Goal: Transaction & Acquisition: Obtain resource

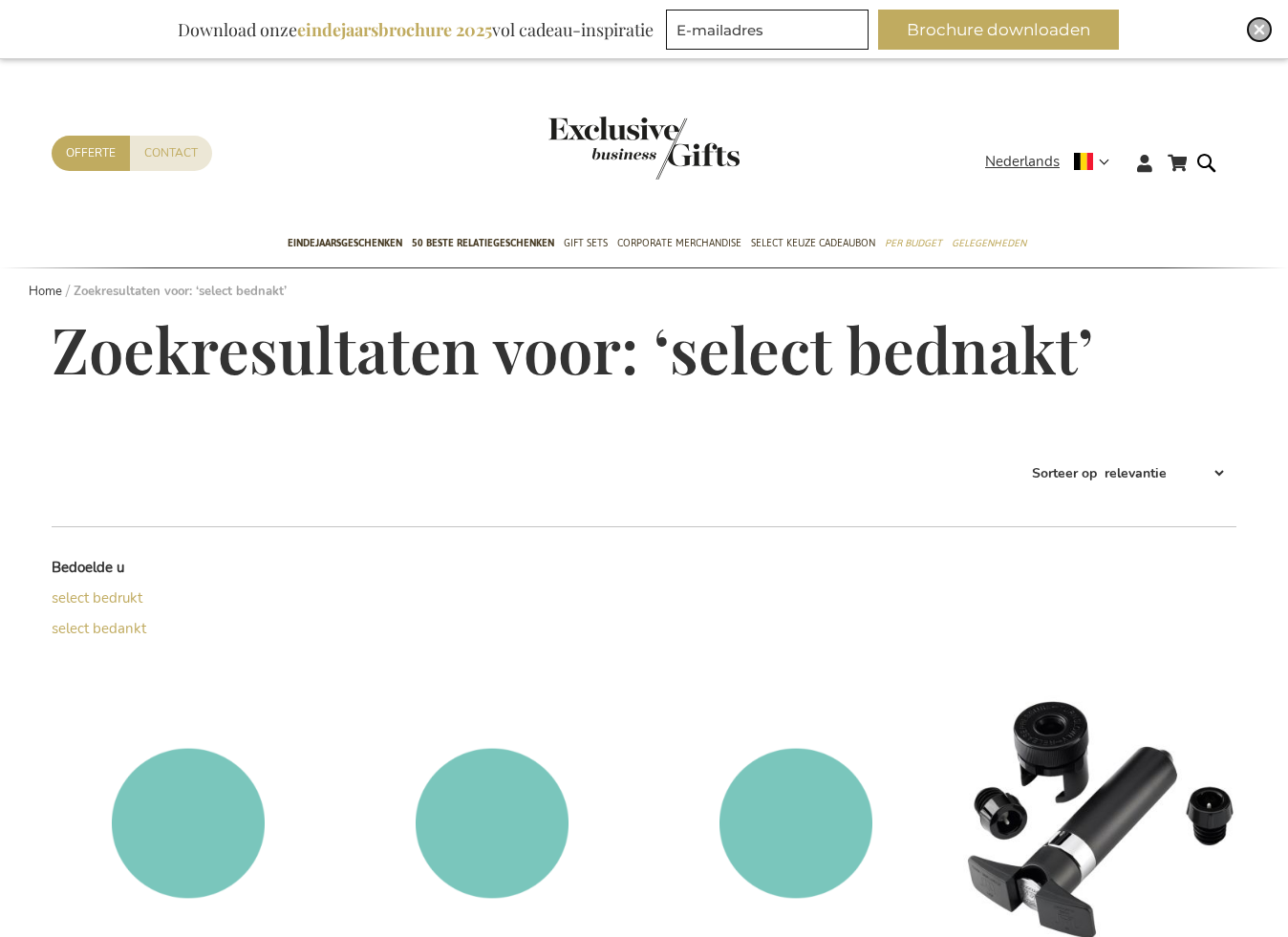
click at [1265, 29] on div "Close" at bounding box center [1259, 30] width 23 height 23
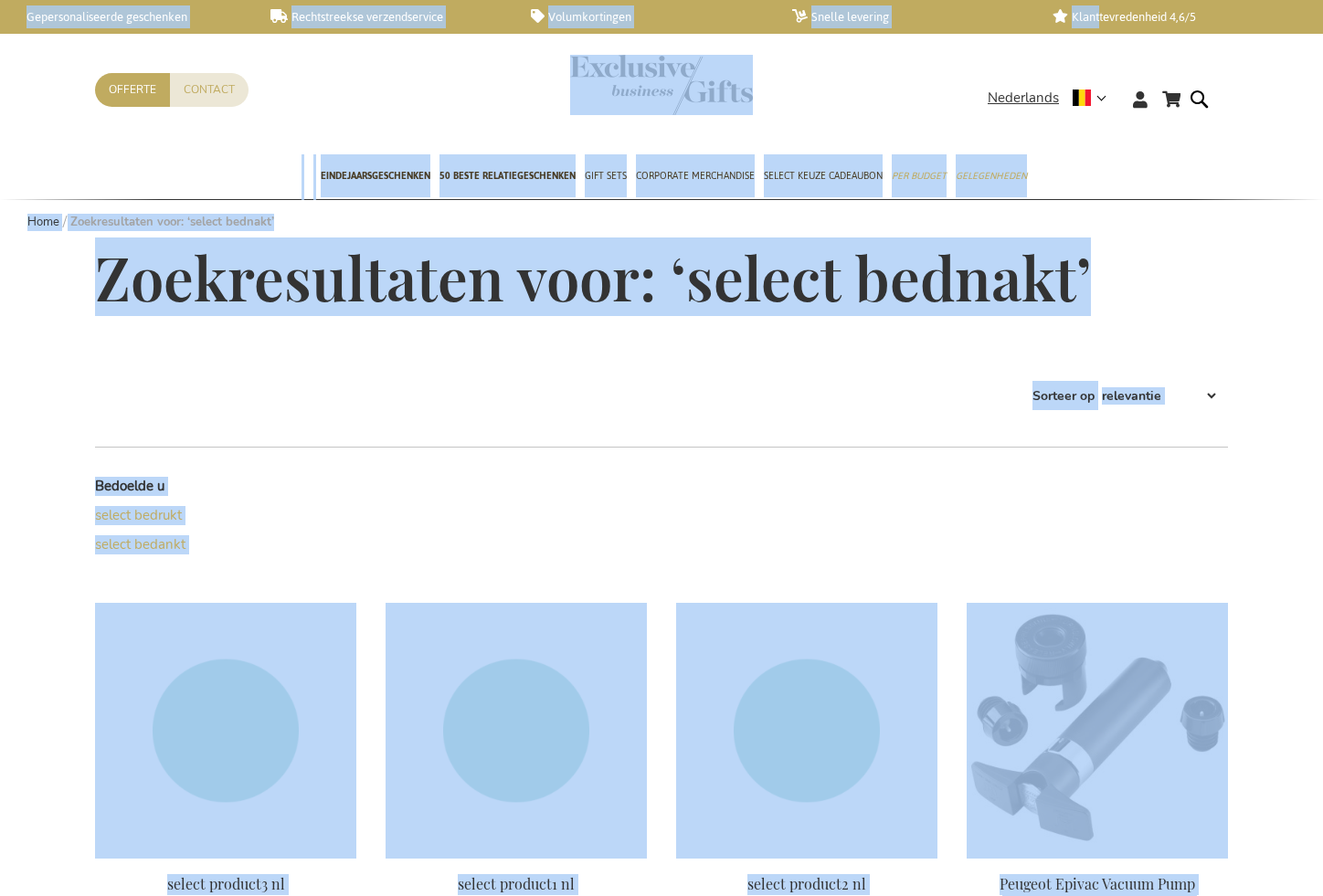
drag, startPoint x: 1256, startPoint y: 62, endPoint x: 1108, endPoint y: 24, distance: 152.8
click at [1231, 138] on div "Winkelwagen Ga naar de inhoud Contact Offerte Taal Nederlands x Selecteer taal …" at bounding box center [662, 104] width 1323 height 100
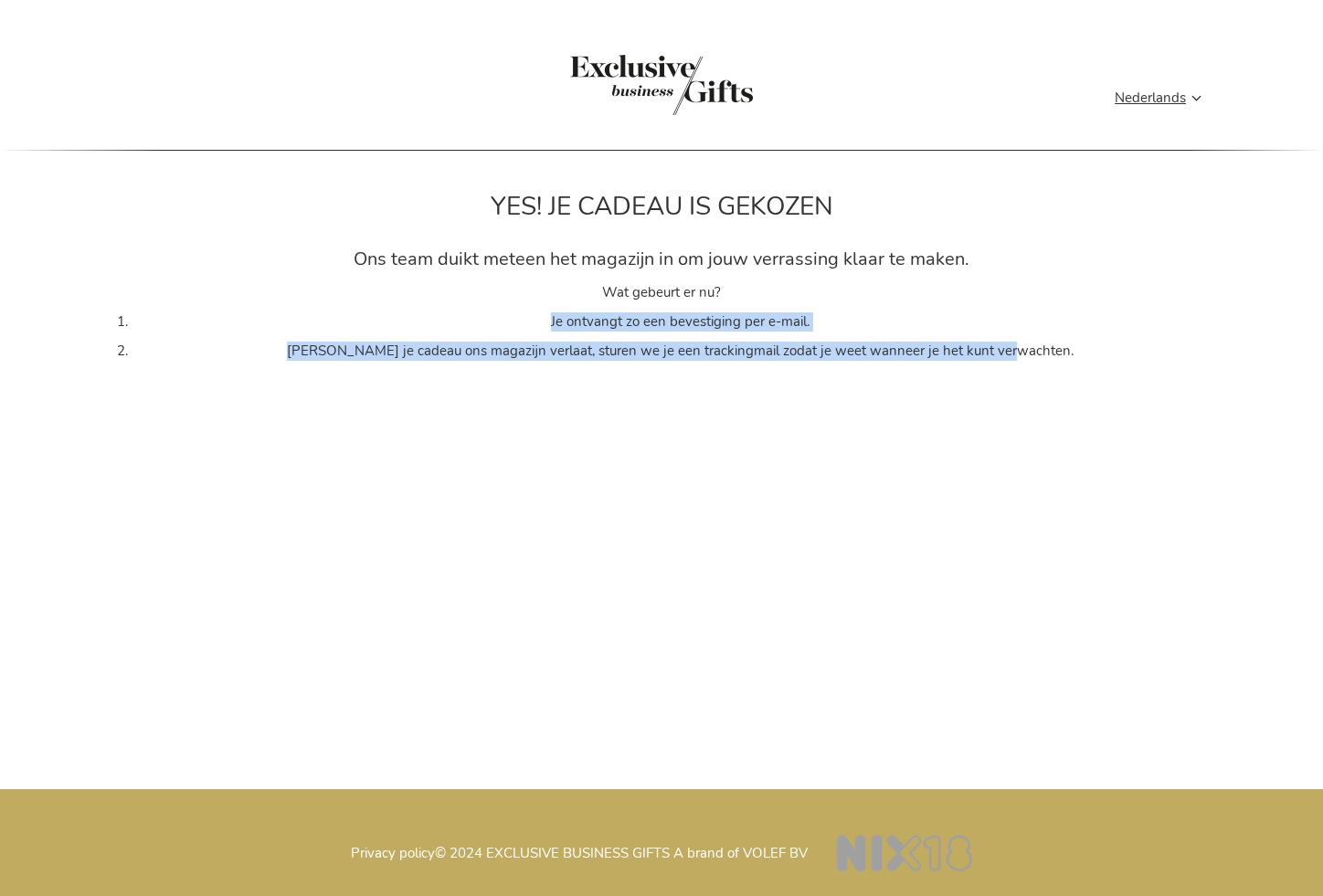
drag, startPoint x: 549, startPoint y: 329, endPoint x: 1168, endPoint y: 380, distance: 621.1
click at [1167, 373] on div "Wat gebeurt er nu? Je ontvangt zo een bevestiging per e-mail. Zodra je cadeau o…" at bounding box center [662, 334] width 1133 height 103
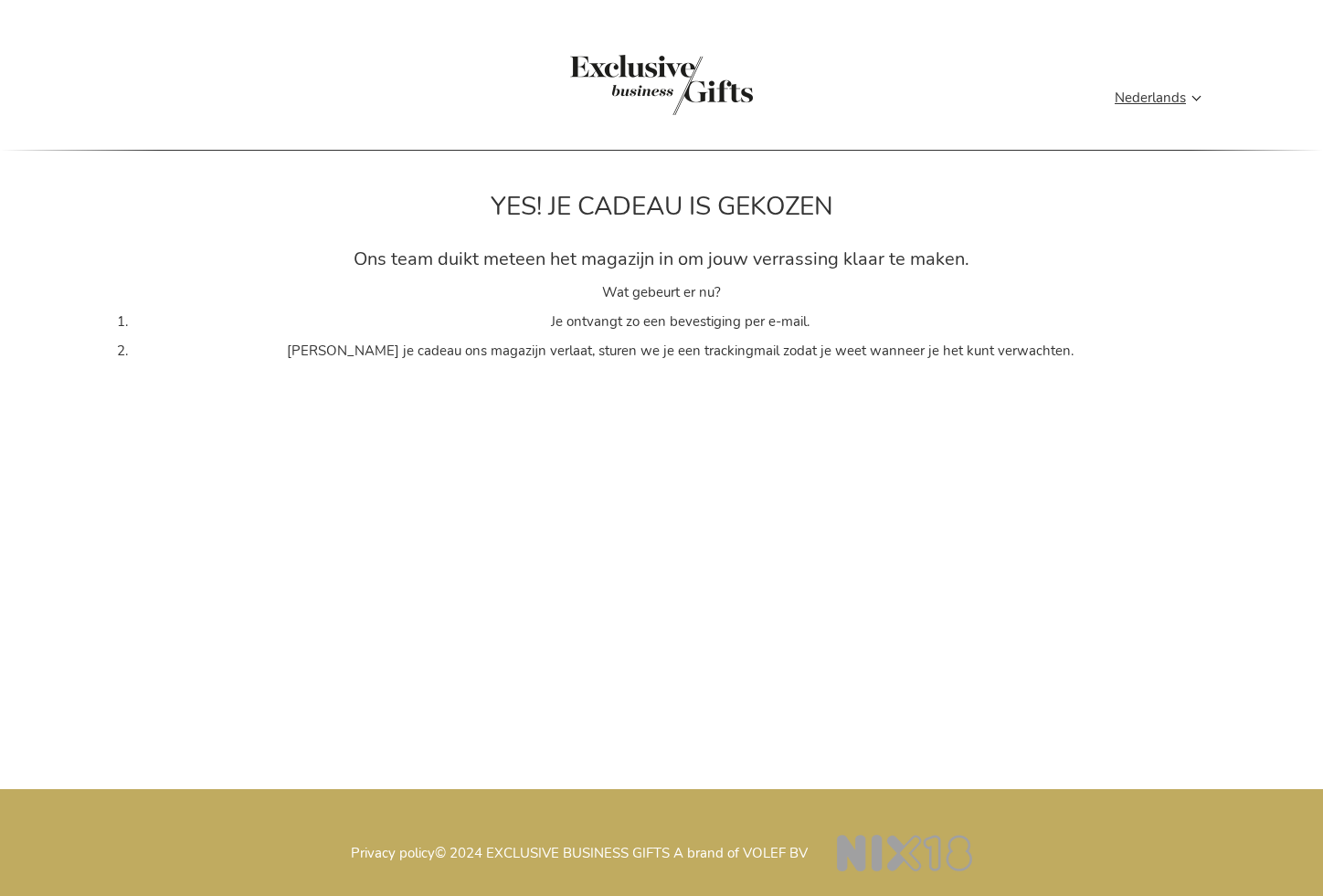
click at [481, 705] on main "YES! JE CADEAU IS GEKOZEN Ons team duikt meteen het magazijn in om jouw verrass…" at bounding box center [662, 479] width 1163 height 620
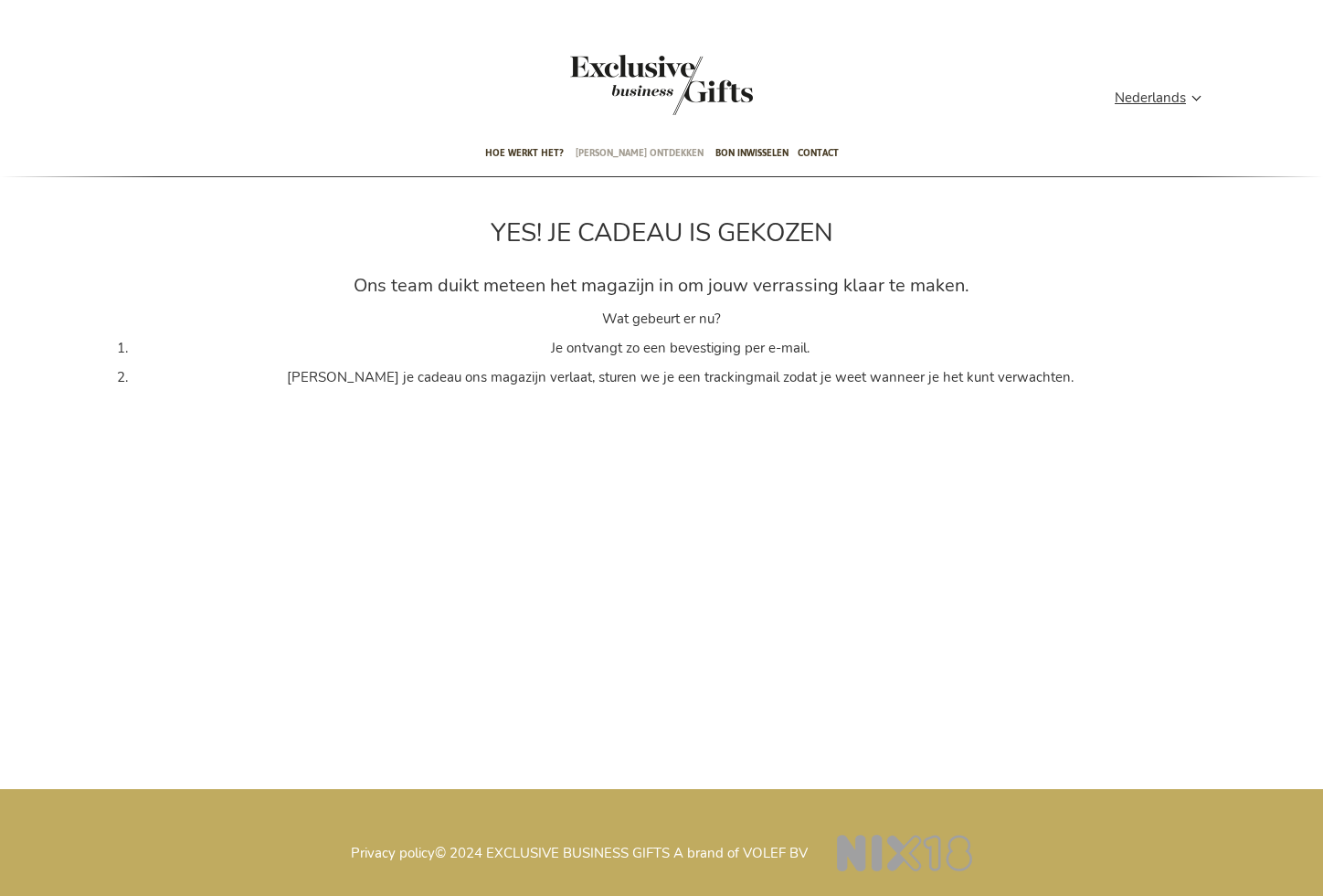
click at [603, 154] on span "Cadeaus ontdekken" at bounding box center [640, 153] width 128 height 43
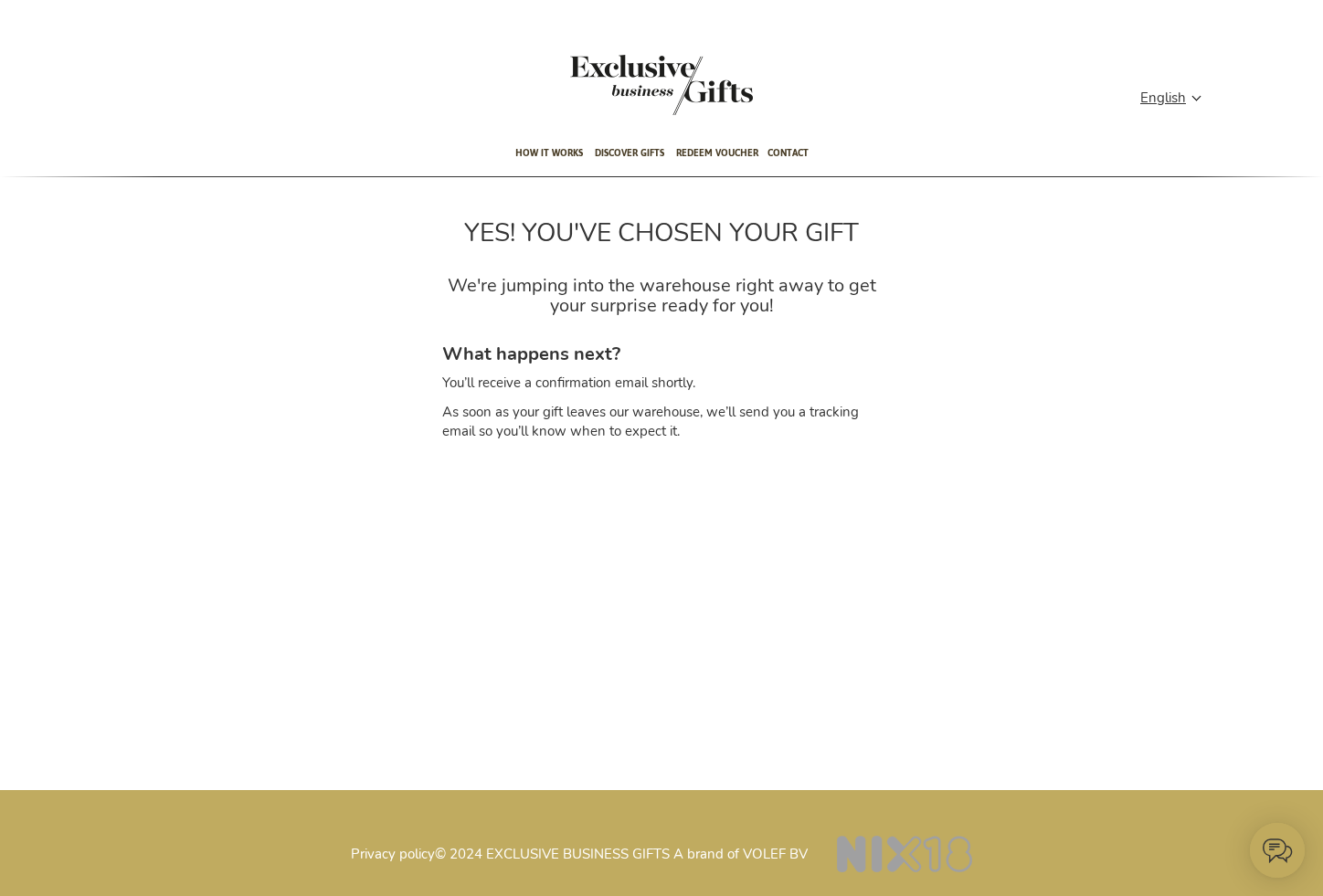
type input "administrator"
click at [608, 640] on main "YES! YOU'VE CHOSEN YOUR GIFT We're jumping into the warehouse right away to get…" at bounding box center [662, 492] width 1163 height 595
click at [550, 158] on span "How it works" at bounding box center [550, 153] width 68 height 43
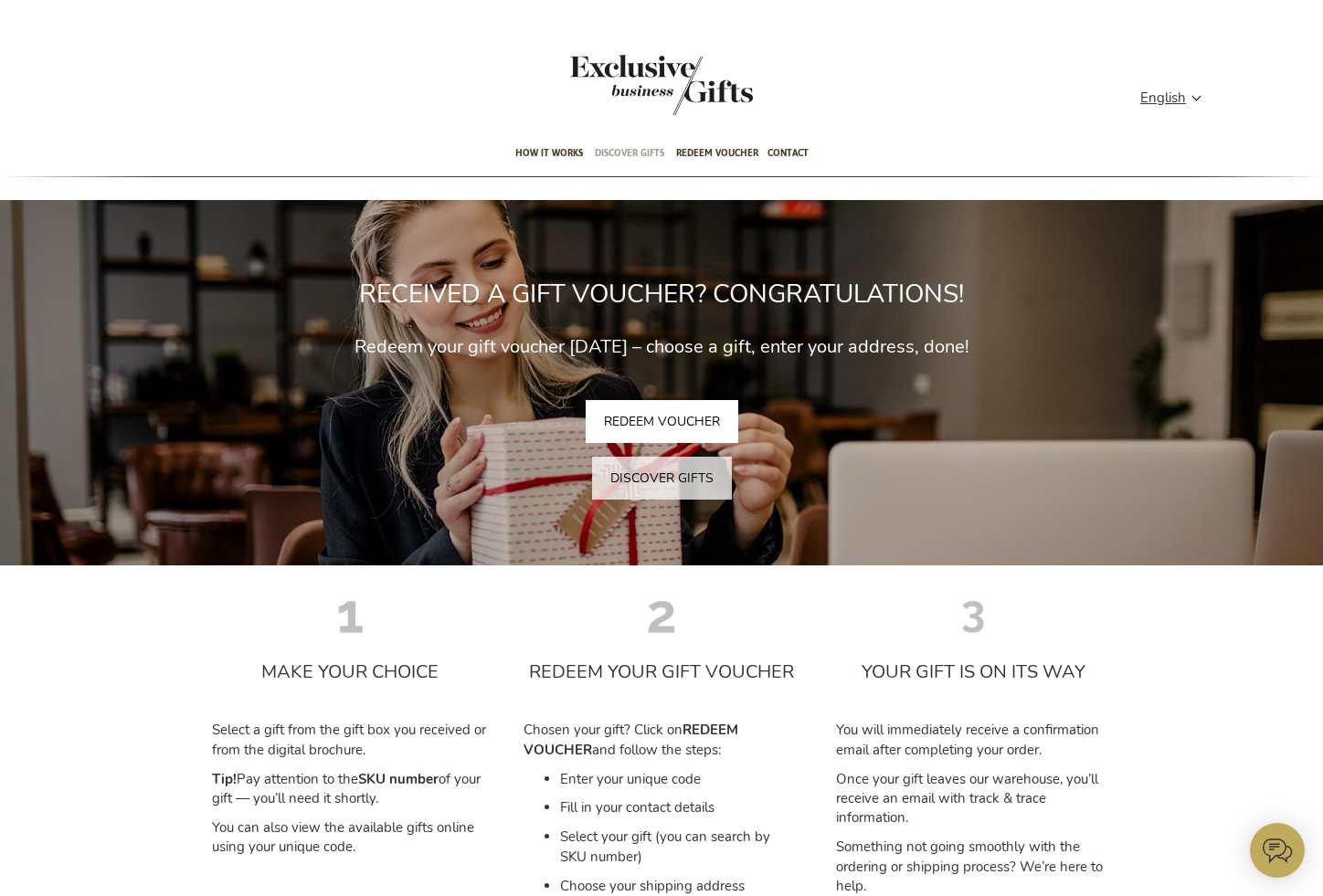
type input "administrator"
click at [639, 148] on span "Discover gifts" at bounding box center [629, 153] width 70 height 43
click at [695, 151] on span "Redeem voucher" at bounding box center [717, 153] width 82 height 43
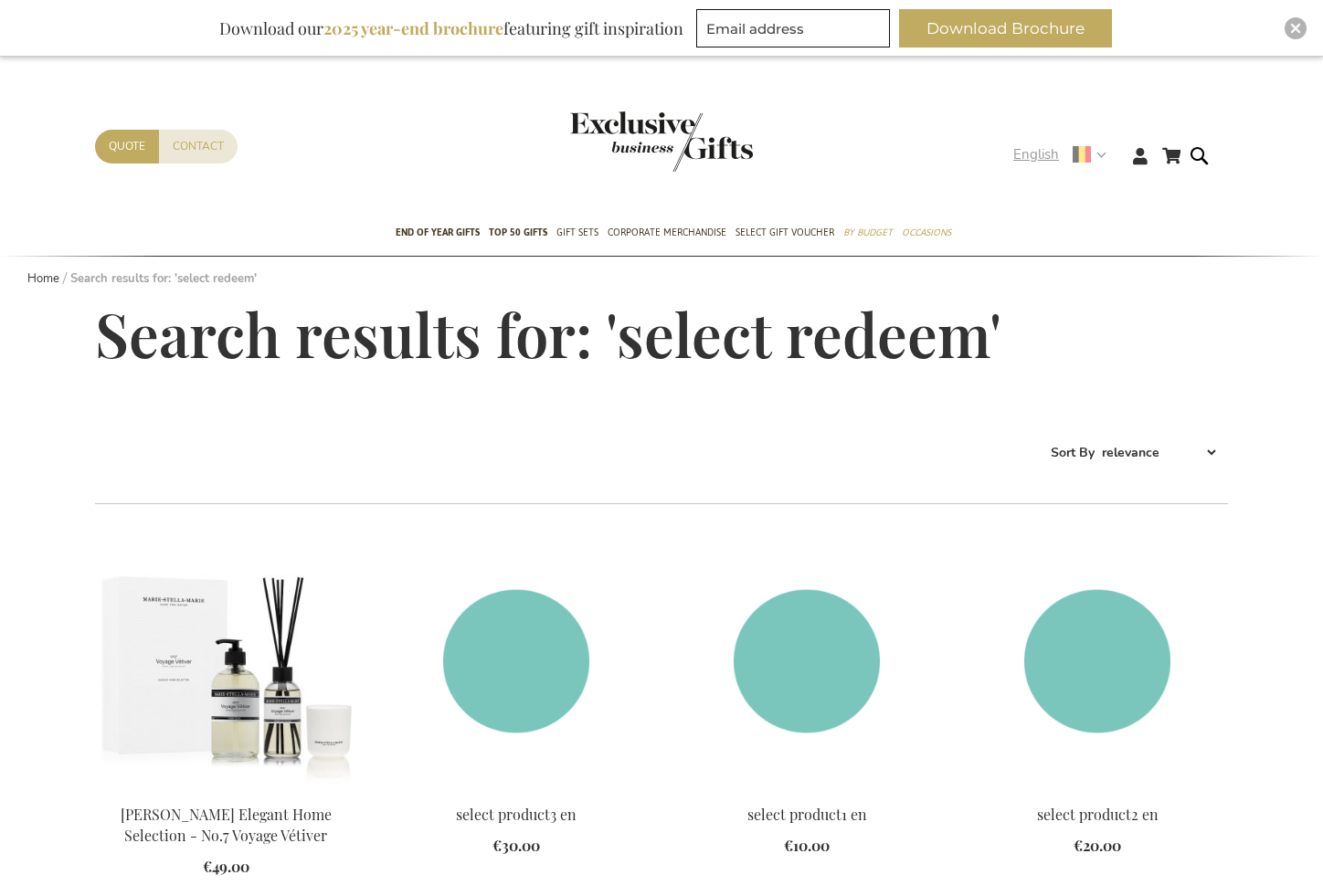
type input "administrator"
drag, startPoint x: 1103, startPoint y: 151, endPoint x: 1133, endPoint y: 136, distance: 33.5
click at [1103, 151] on strong "English" at bounding box center [1059, 155] width 92 height 21
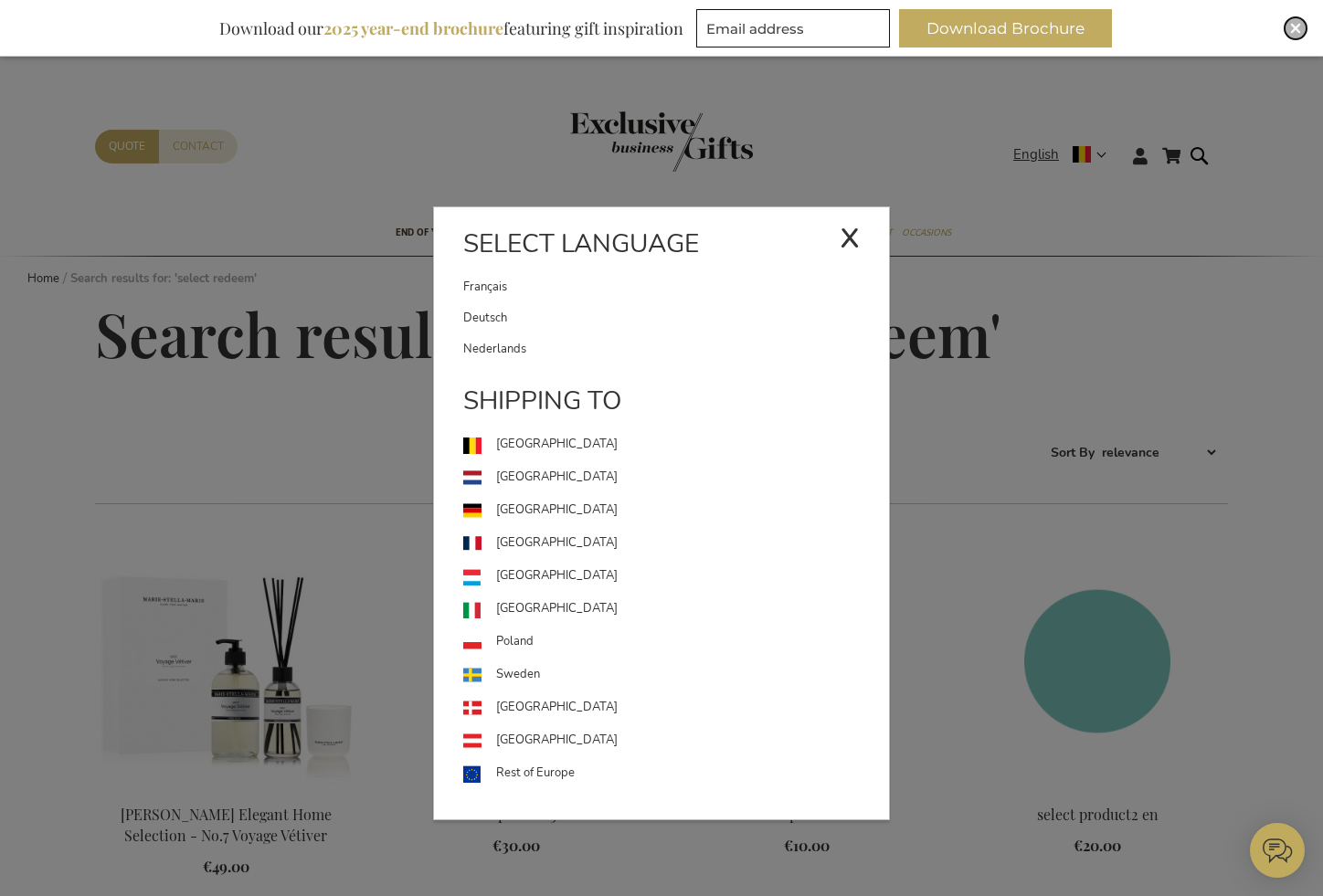
click at [1291, 25] on img "Close" at bounding box center [1296, 28] width 11 height 11
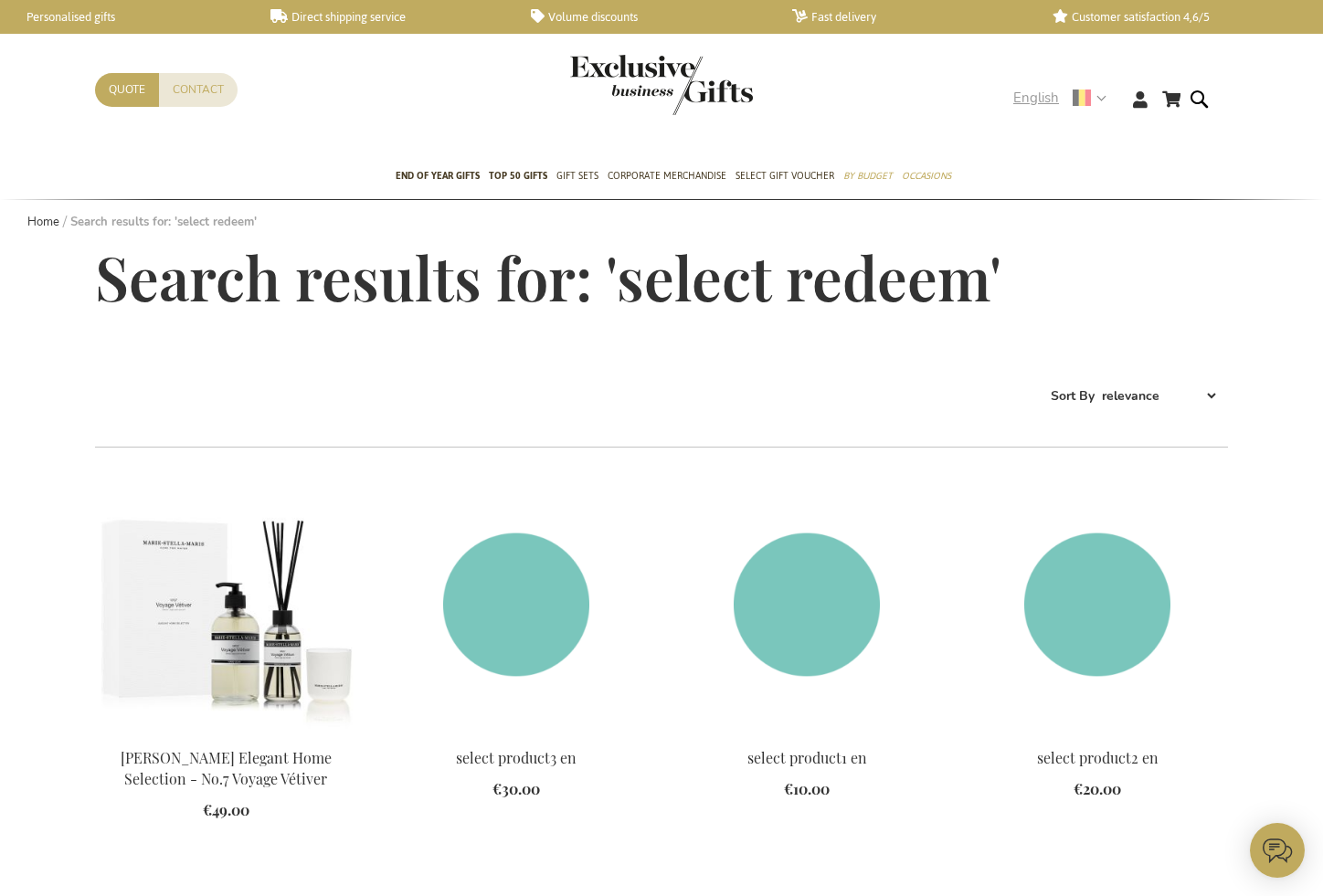
click at [1094, 93] on strong "English" at bounding box center [1059, 98] width 92 height 21
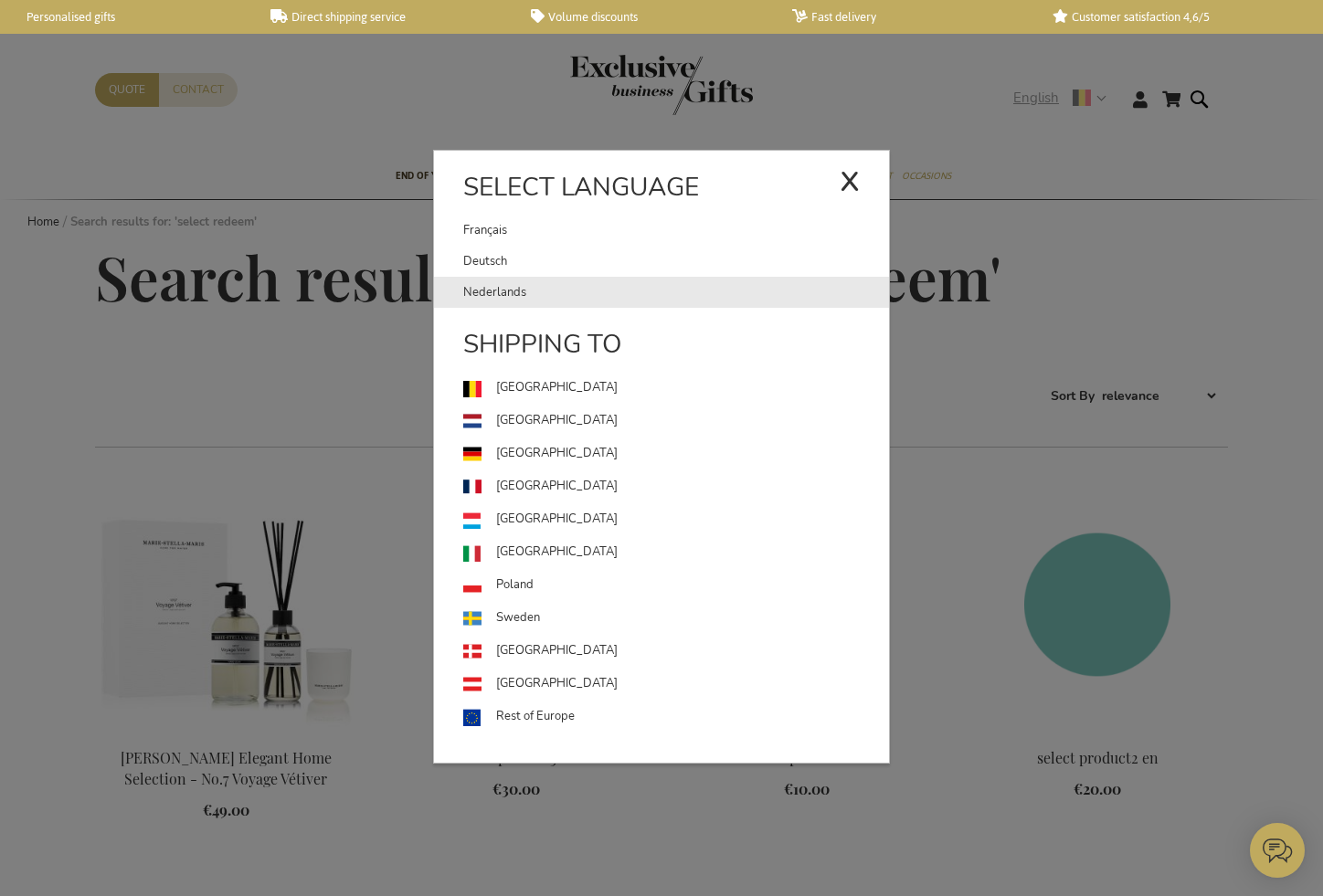
click at [481, 292] on link "Nederlands" at bounding box center [676, 292] width 426 height 31
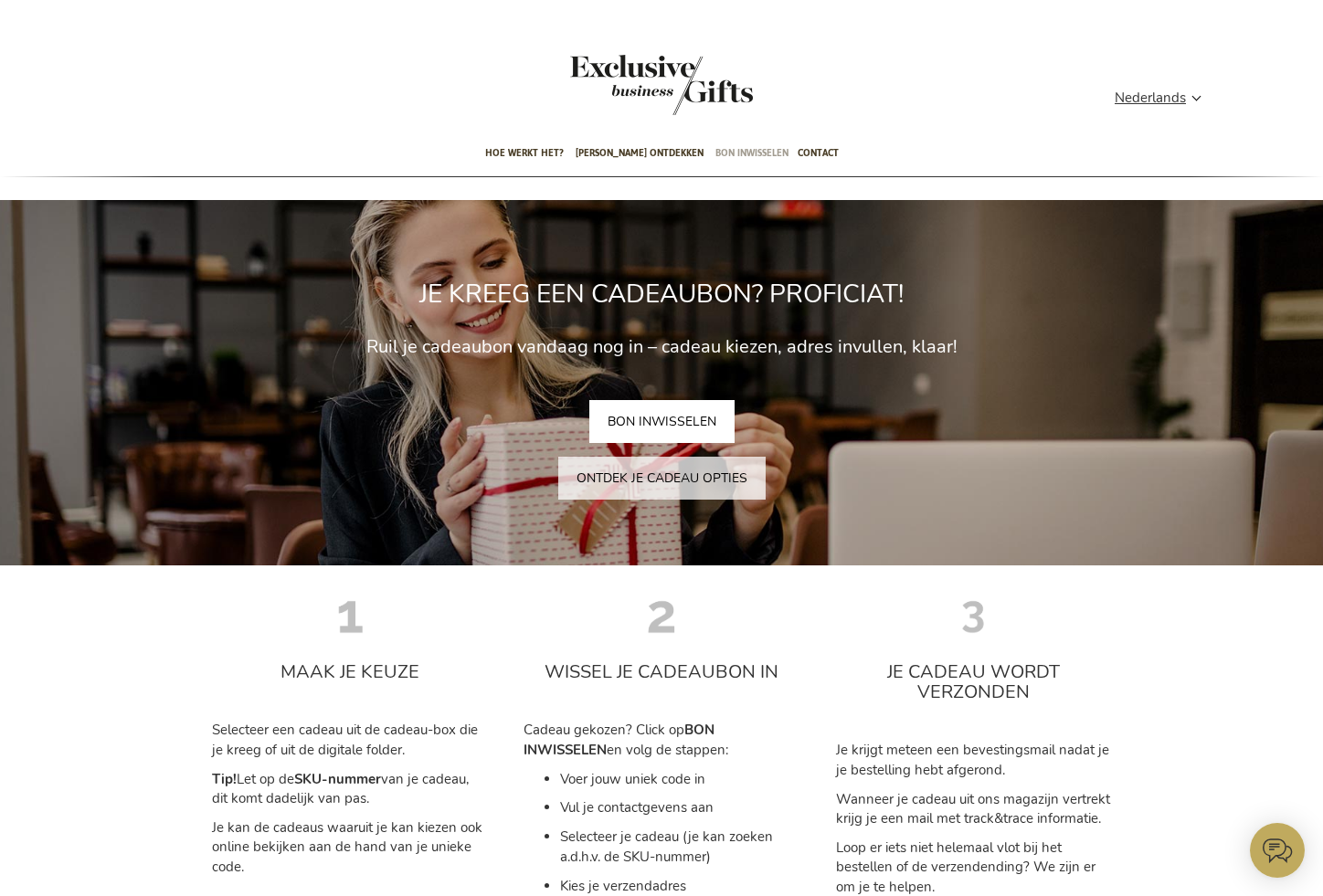
type input "administrator"
click at [738, 151] on span "Bon inwisselen" at bounding box center [752, 153] width 73 height 43
